Goal: Use online tool/utility: Use online tool/utility

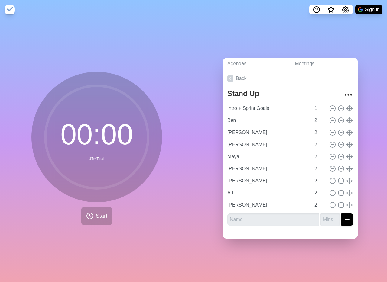
click at [17, 54] on div "00 : 00 17m Total Start" at bounding box center [96, 150] width 193 height 263
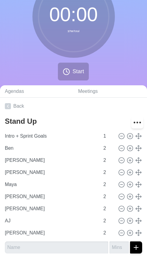
scroll to position [48, 0]
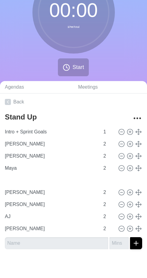
type input "[PERSON_NAME]"
type input "Maya"
type input "Ben"
type input "[PERSON_NAME]"
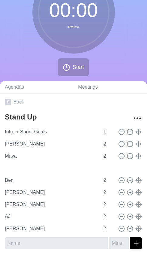
type input "Maya"
type input "[PERSON_NAME]"
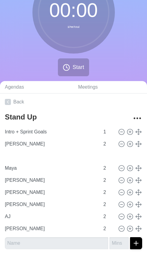
type input "Ben"
type input "Maya"
type input "[PERSON_NAME]"
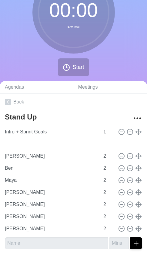
type input "AJ"
type input "[PERSON_NAME]"
type input "Ben"
type input "Maya"
type input "[PERSON_NAME]"
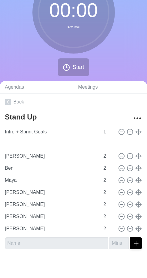
type input "[PERSON_NAME]"
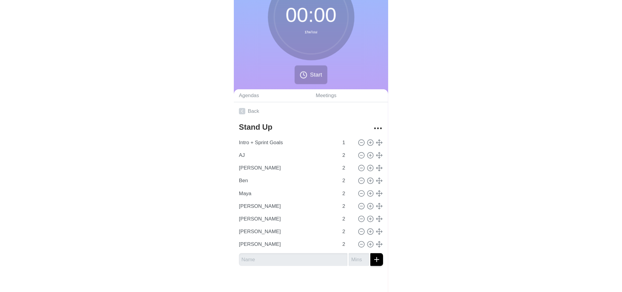
scroll to position [0, 0]
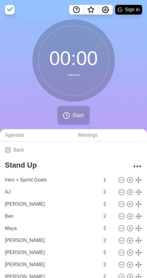
click at [76, 114] on span "Start" at bounding box center [77, 115] width 11 height 8
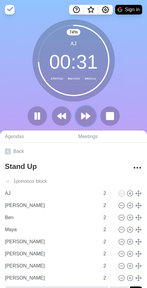
click at [80, 120] on button at bounding box center [85, 116] width 20 height 20
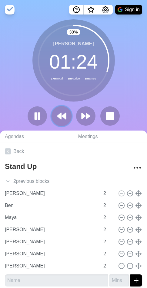
click at [56, 113] on icon at bounding box center [61, 116] width 10 height 10
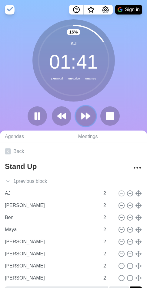
click at [82, 116] on polygon at bounding box center [83, 116] width 4 height 6
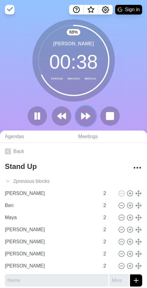
click at [87, 122] on button at bounding box center [85, 116] width 20 height 20
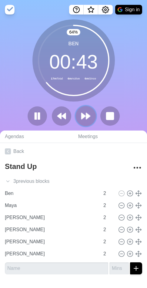
click at [92, 120] on button at bounding box center [85, 116] width 20 height 20
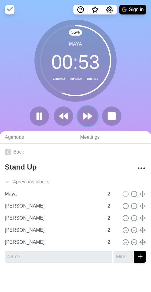
click at [84, 119] on icon at bounding box center [87, 116] width 10 height 10
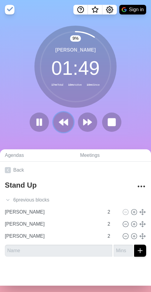
click at [66, 126] on icon at bounding box center [63, 122] width 10 height 10
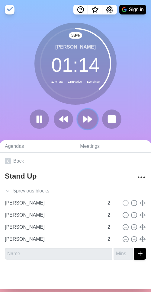
click at [88, 121] on icon at bounding box center [87, 119] width 10 height 10
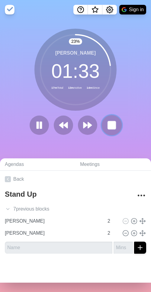
click at [114, 128] on icon at bounding box center [112, 125] width 10 height 10
